Goal: Task Accomplishment & Management: Use online tool/utility

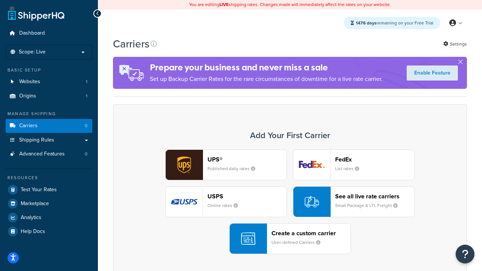
click at [290, 202] on div "UPS® Published daily rates FedEx List rates USPS Online rates See all live rate…" at bounding box center [290, 202] width 338 height 105
click at [375, 160] on header "FedEx" at bounding box center [374, 159] width 79 height 7
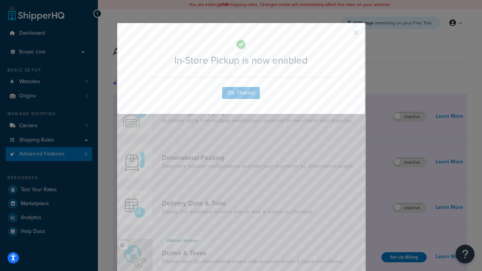
scroll to position [245, 0]
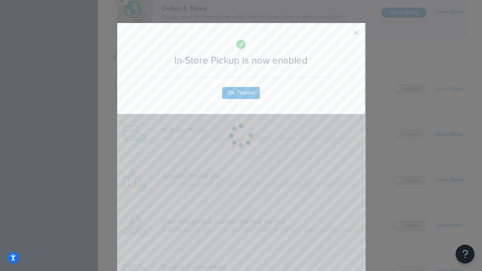
click at [345, 35] on button "button" at bounding box center [345, 35] width 2 height 2
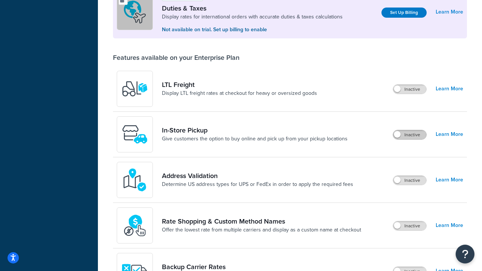
scroll to position [231, 0]
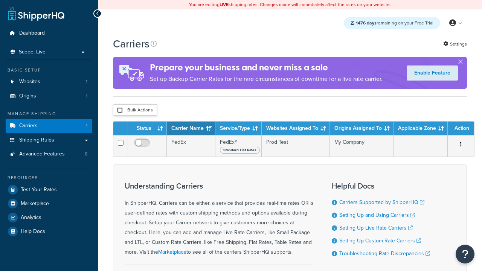
click at [120, 111] on input "checkbox" at bounding box center [120, 110] width 6 height 6
checkbox input "true"
click at [0, 0] on button "Delete" at bounding box center [0, 0] width 0 height 0
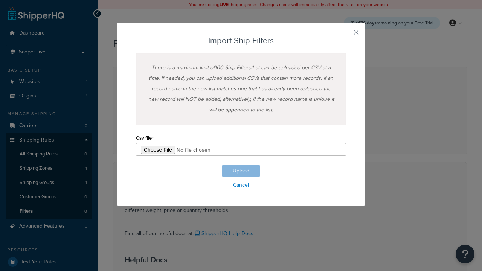
click at [241, 41] on h3 "Import Ship Filters" at bounding box center [241, 40] width 210 height 9
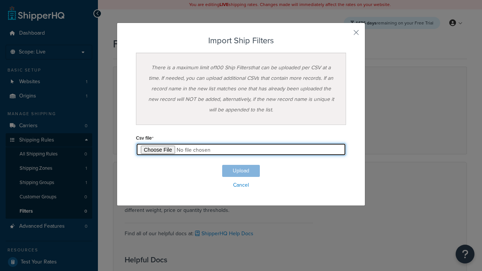
click at [241, 150] on input "file" at bounding box center [241, 149] width 210 height 13
type input "C:\fakepath\importShipFiltersSuccess.csv"
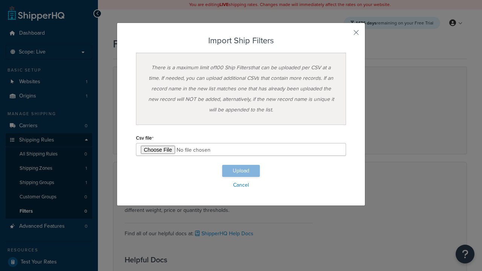
click at [241, 171] on button "Upload" at bounding box center [241, 171] width 38 height 12
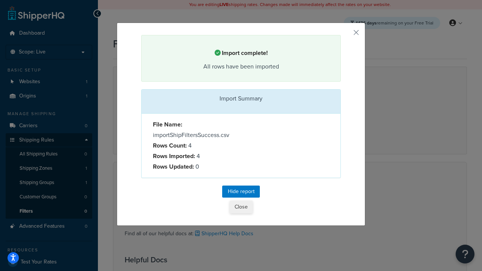
click at [241, 208] on button "Close" at bounding box center [241, 207] width 23 height 13
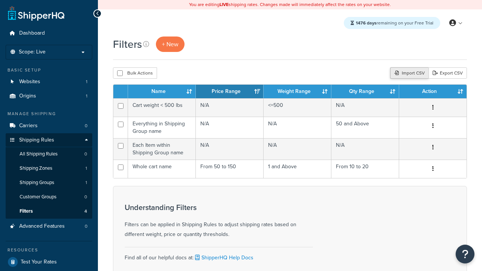
click at [409, 74] on div "Import CSV" at bounding box center [409, 72] width 38 height 11
